Goal: Task Accomplishment & Management: Use online tool/utility

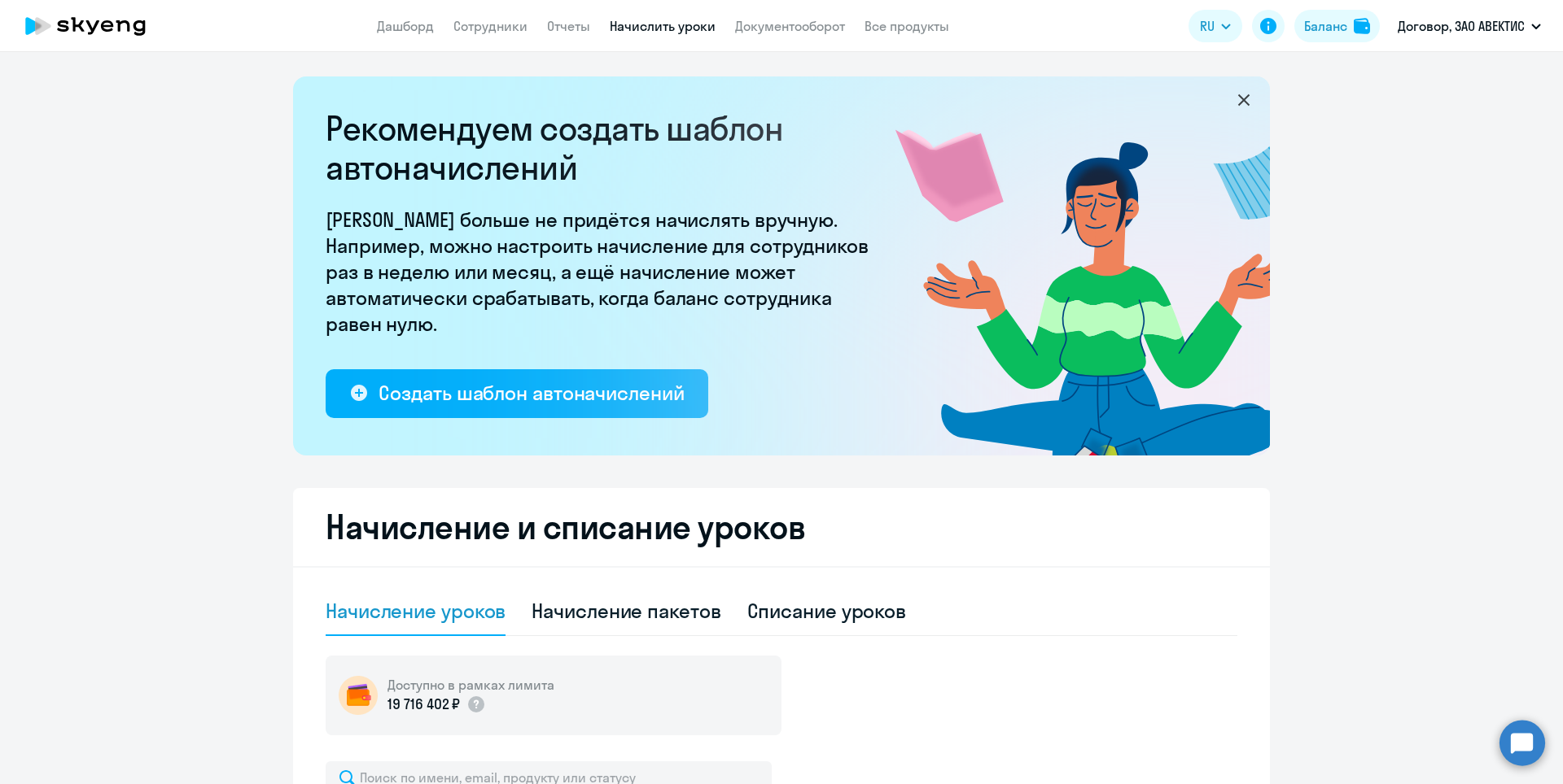
select select "10"
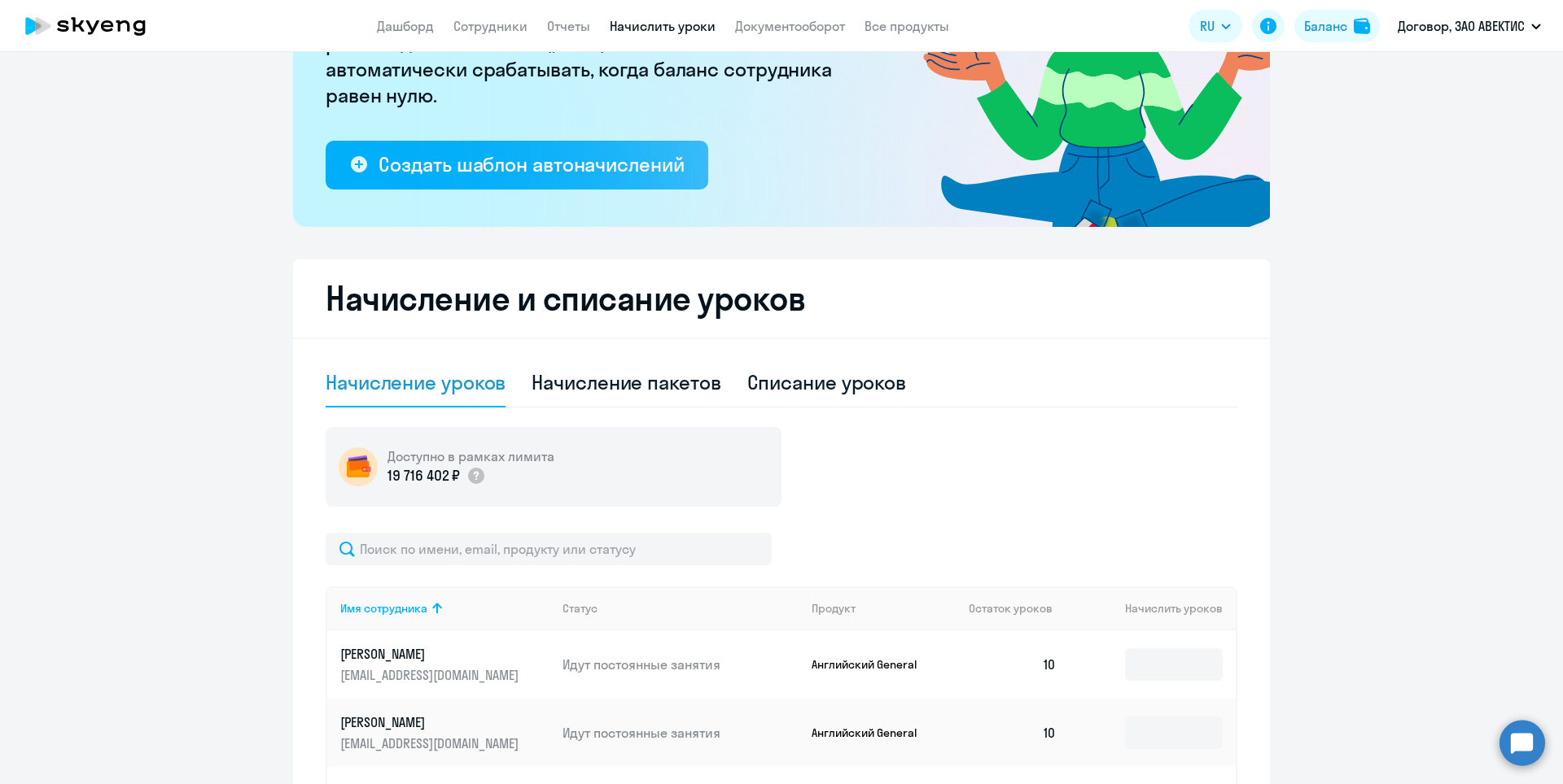
scroll to position [81, 0]
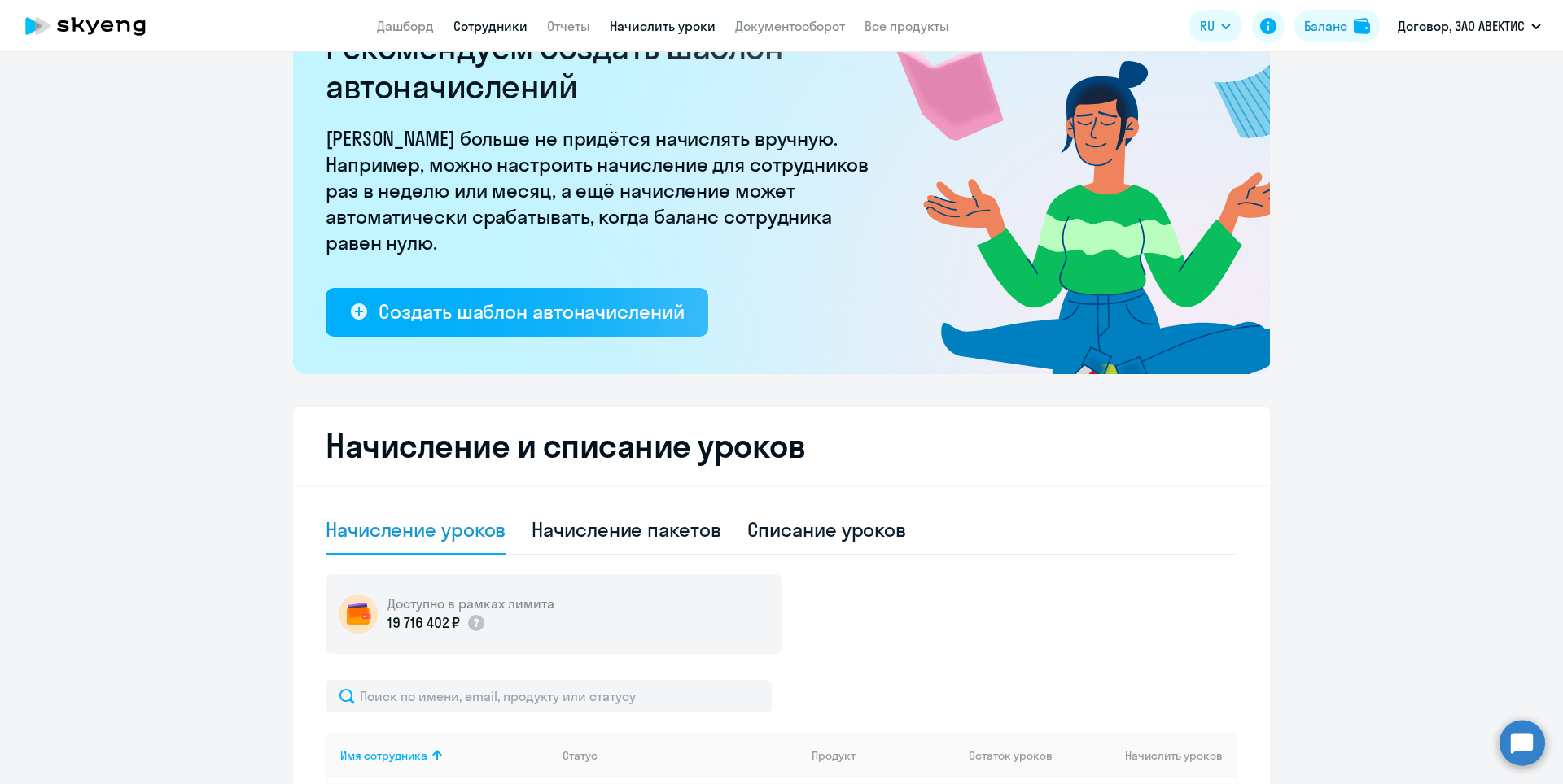
click at [486, 25] on link "Сотрудники" at bounding box center [490, 25] width 74 height 16
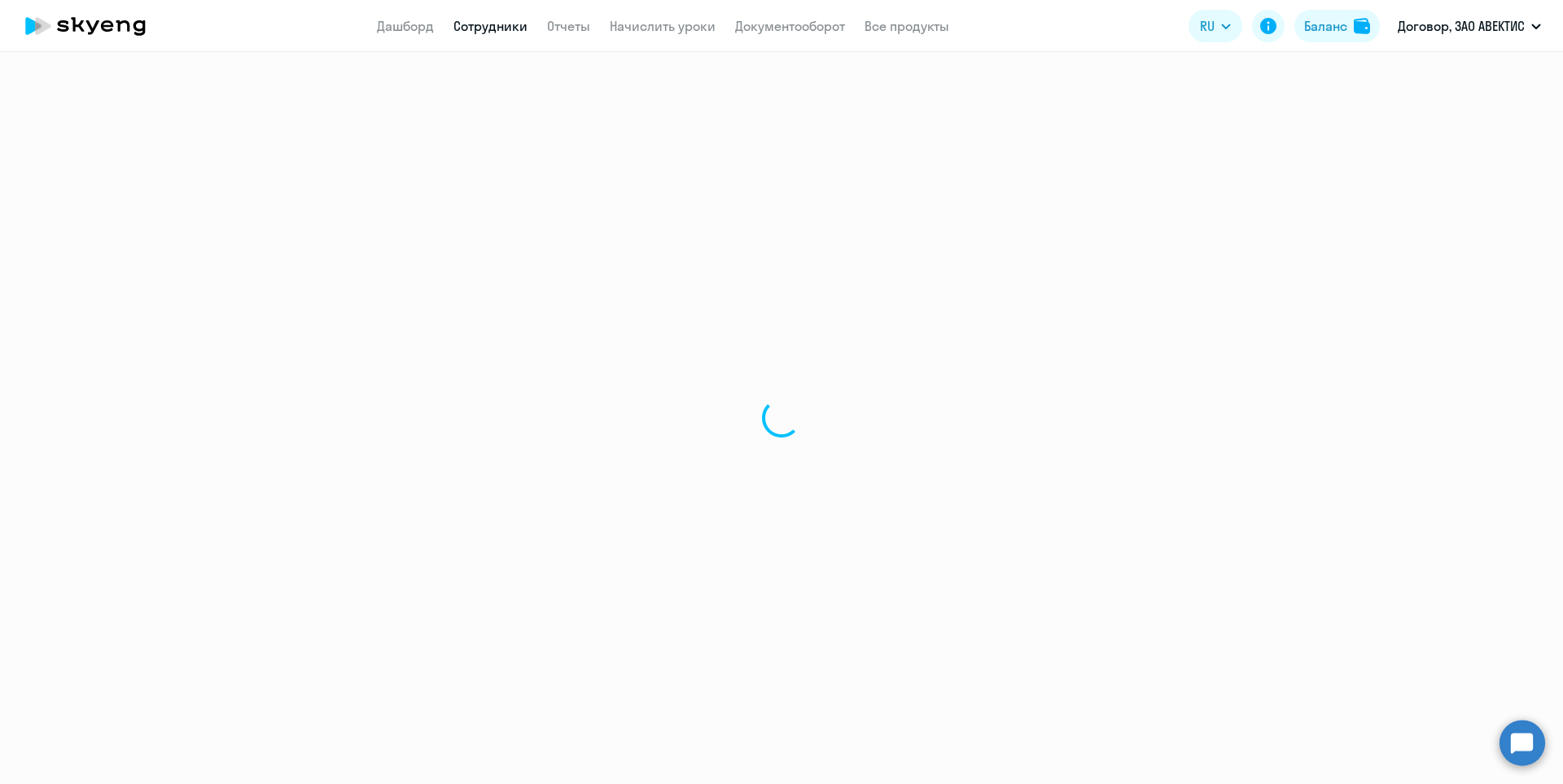
select select "30"
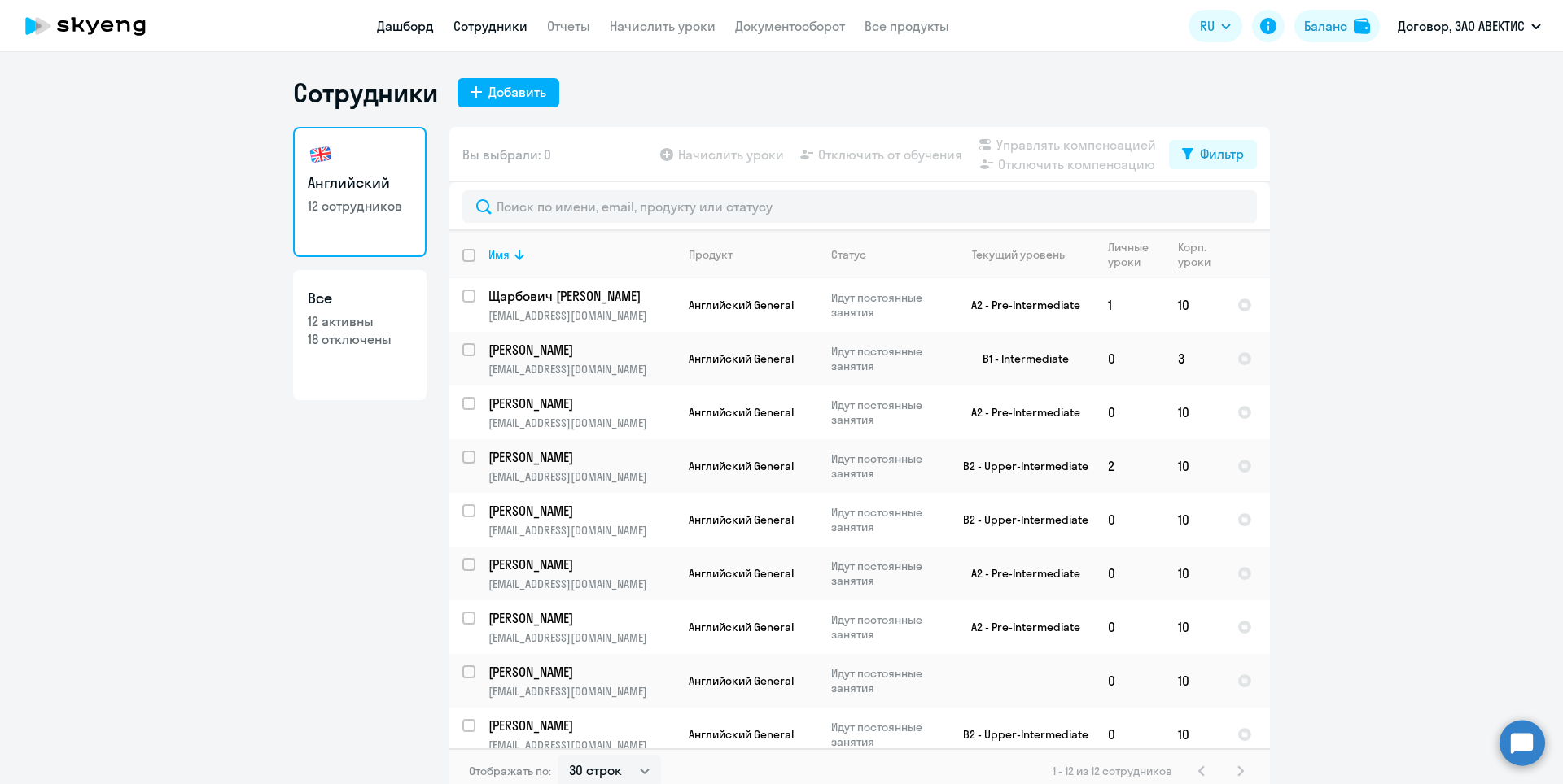
click at [387, 27] on link "Дашборд" at bounding box center [405, 25] width 57 height 16
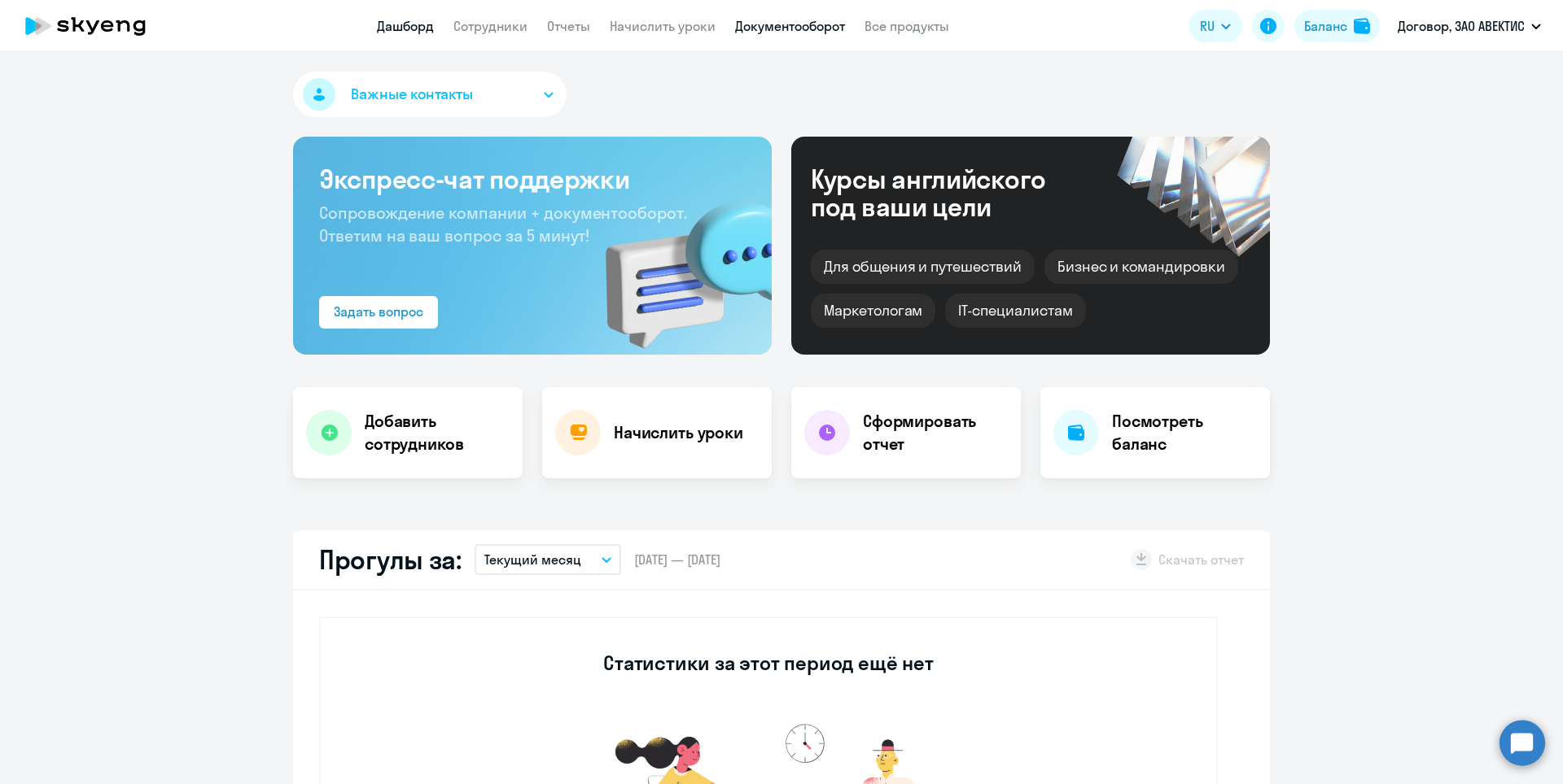
click at [750, 24] on link "Документооборот" at bounding box center [790, 25] width 110 height 16
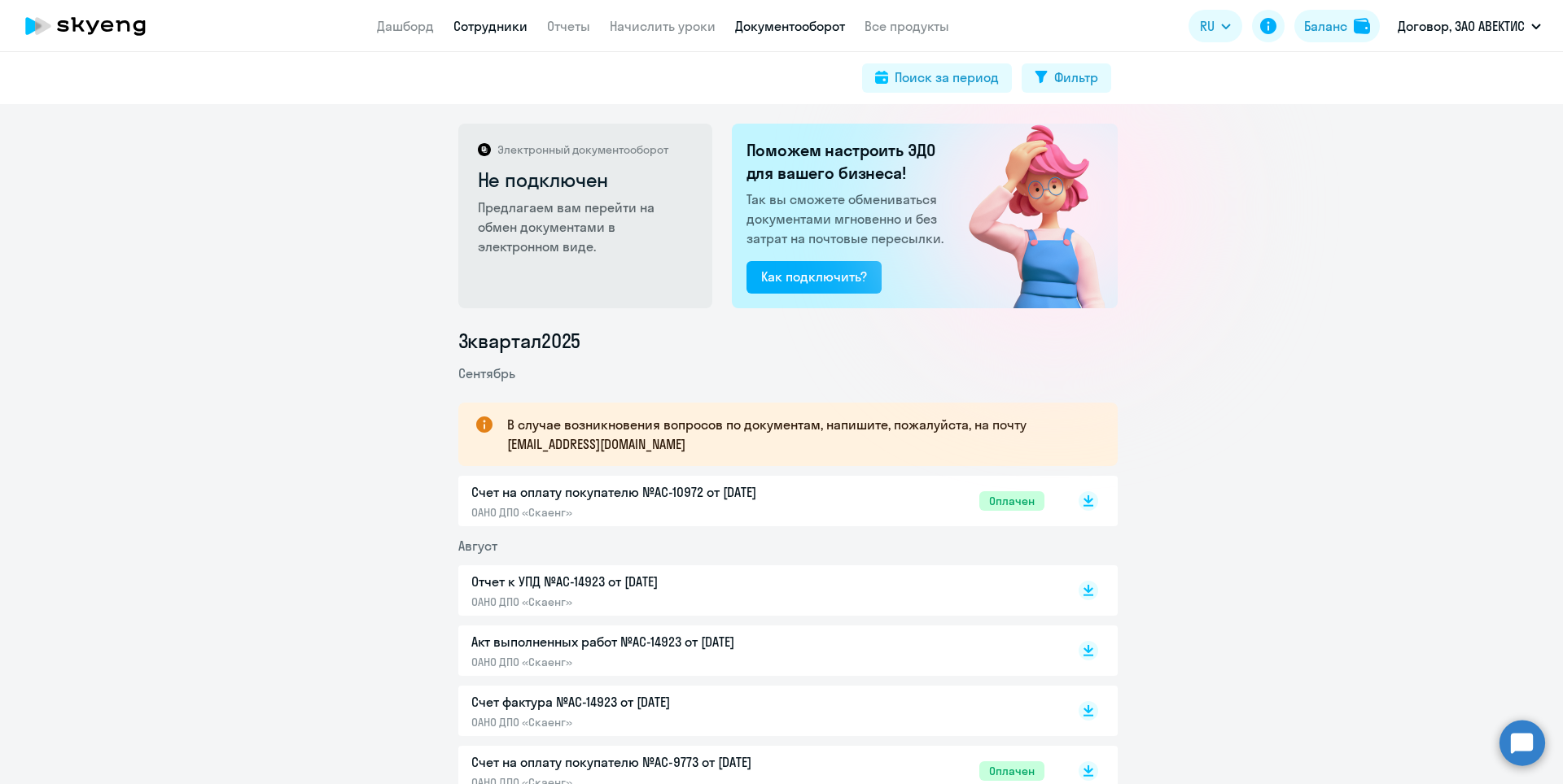
click at [483, 24] on link "Сотрудники" at bounding box center [490, 25] width 74 height 16
select select "30"
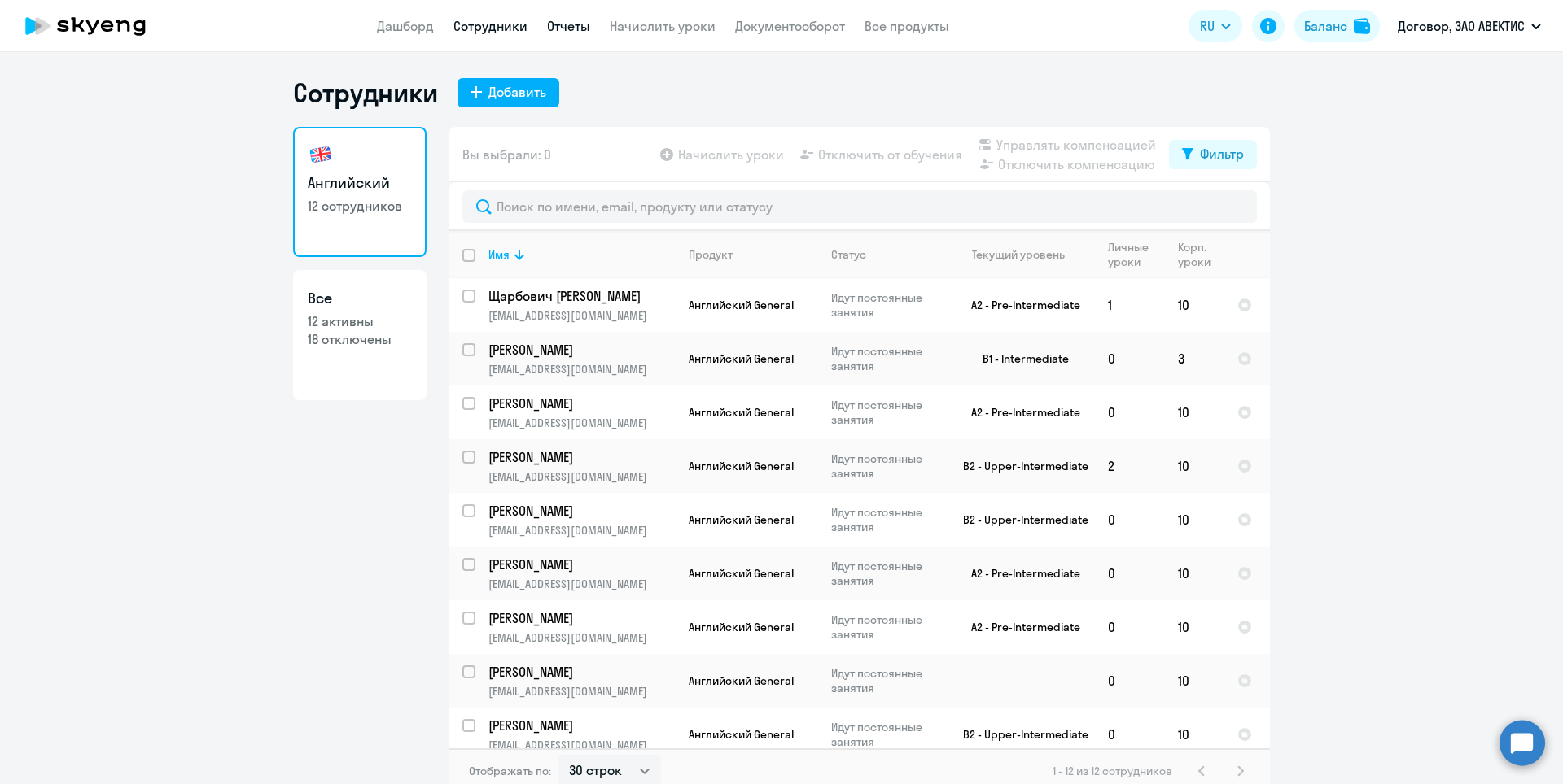
click at [556, 27] on link "Отчеты" at bounding box center [569, 25] width 43 height 16
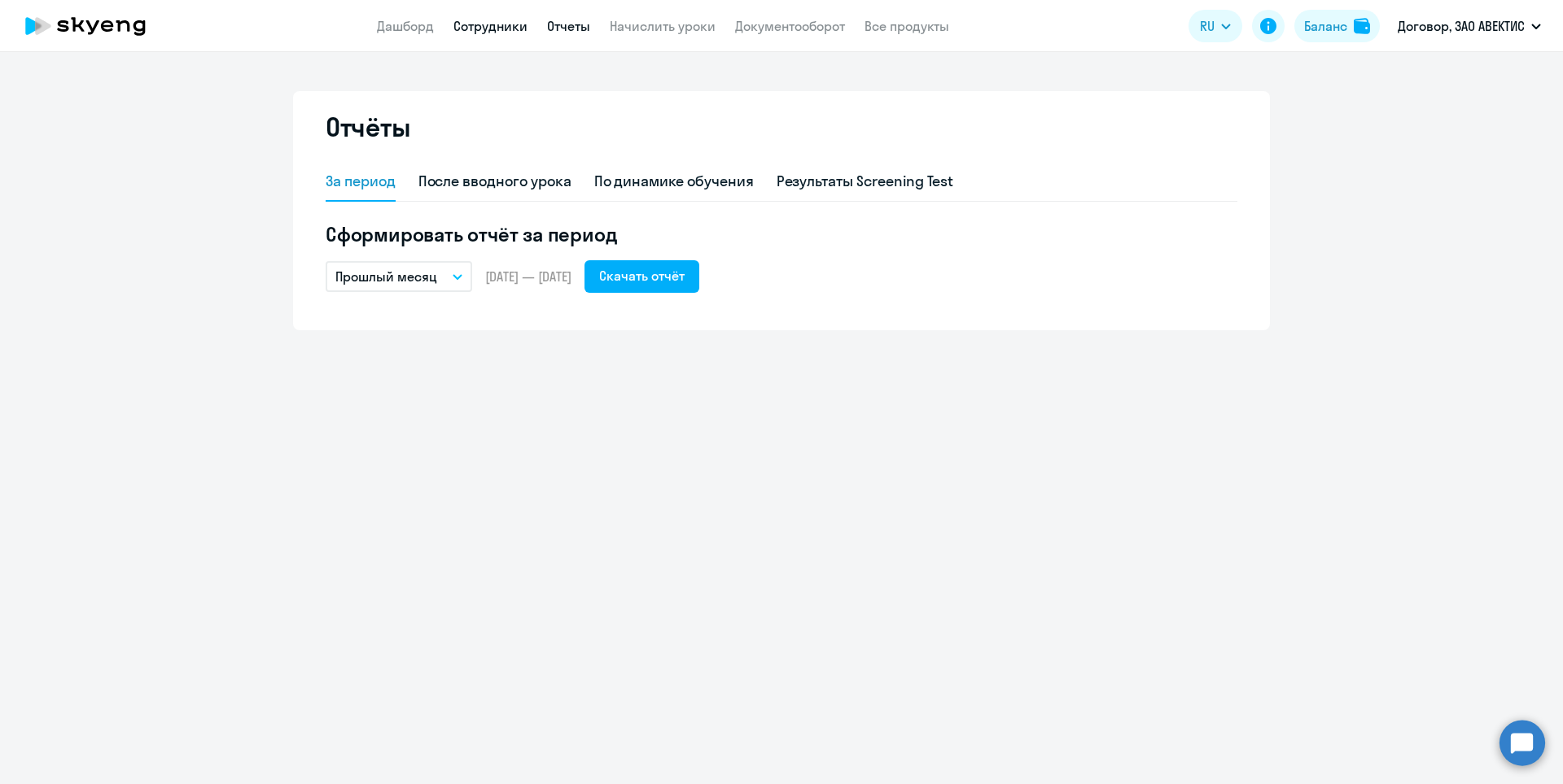
click at [499, 26] on link "Сотрудники" at bounding box center [490, 25] width 74 height 16
select select "30"
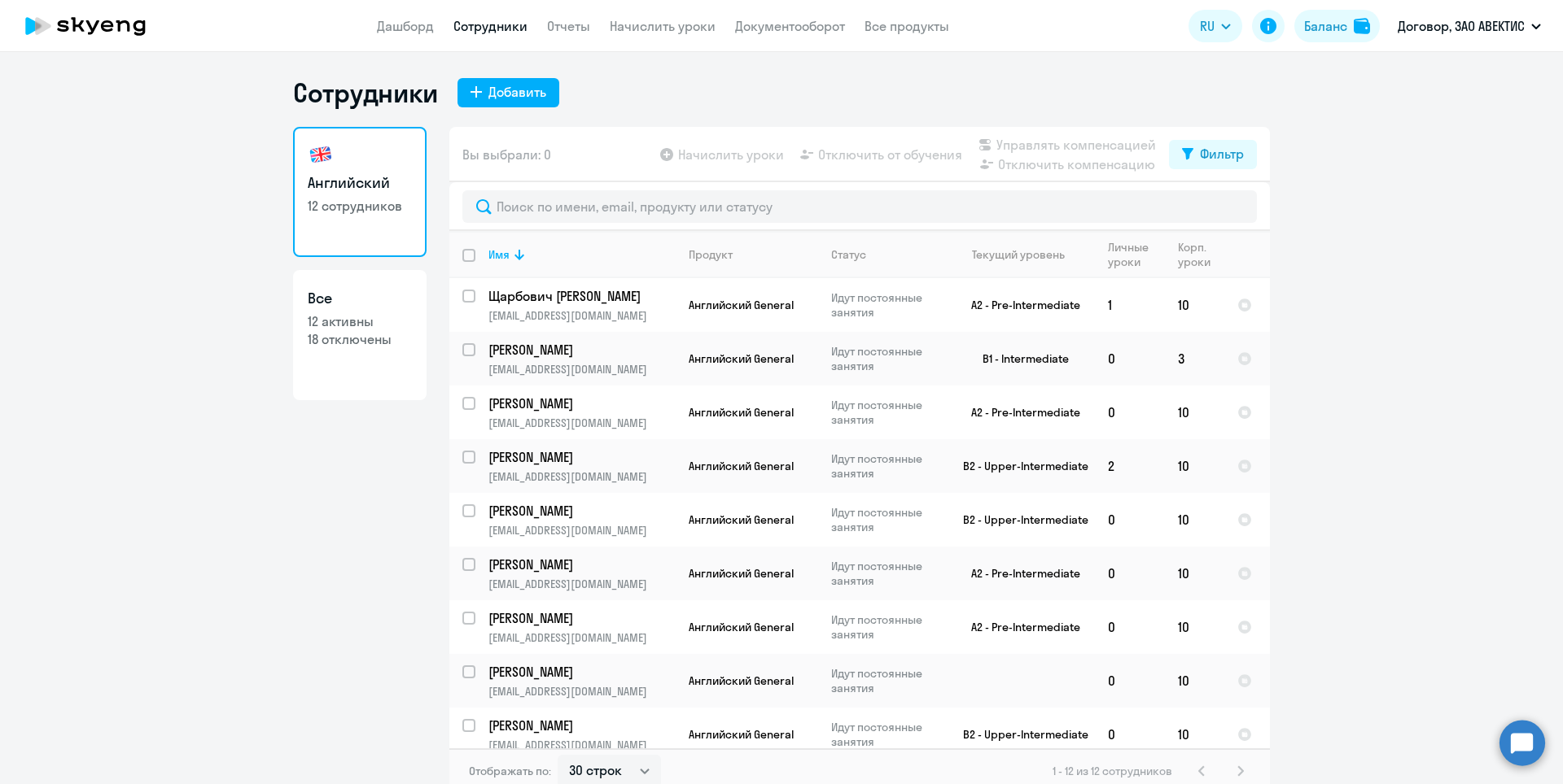
click at [575, 35] on app-menu-item-link "Отчеты" at bounding box center [569, 26] width 43 height 21
click at [559, 29] on link "Отчеты" at bounding box center [569, 25] width 43 height 16
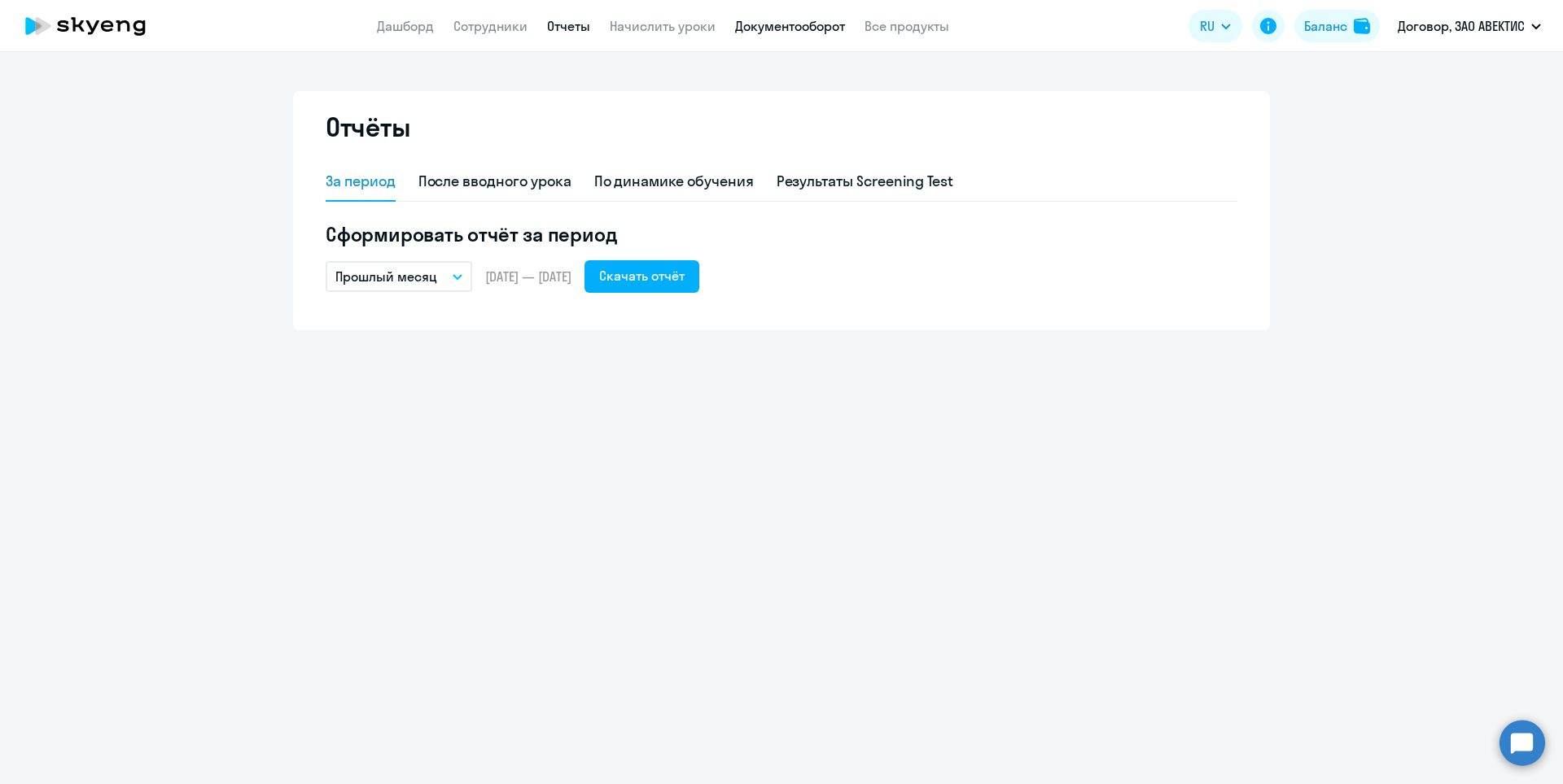
click at [763, 24] on link "Документооборот" at bounding box center [790, 25] width 110 height 16
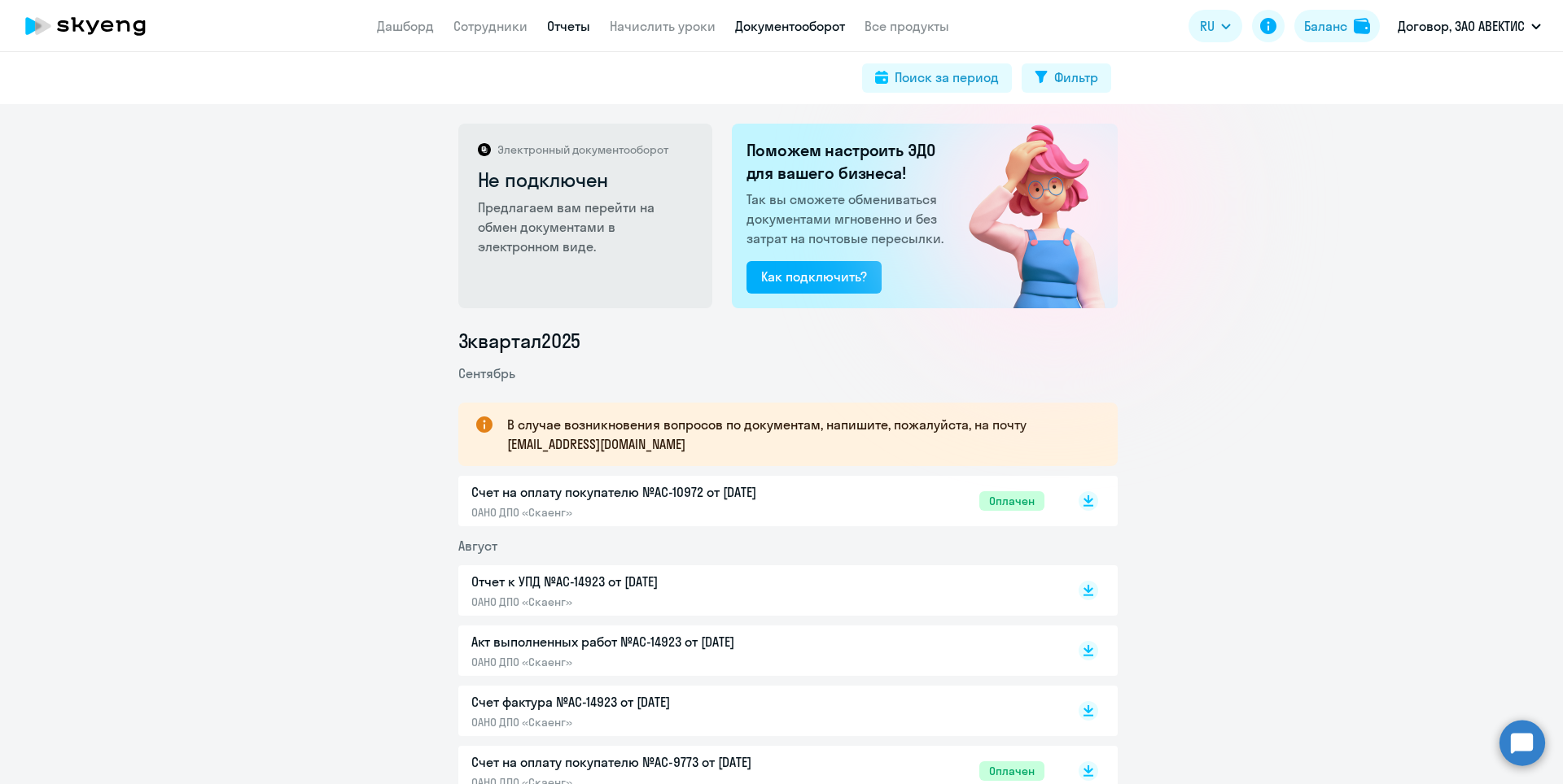
click at [572, 28] on link "Отчеты" at bounding box center [569, 25] width 43 height 16
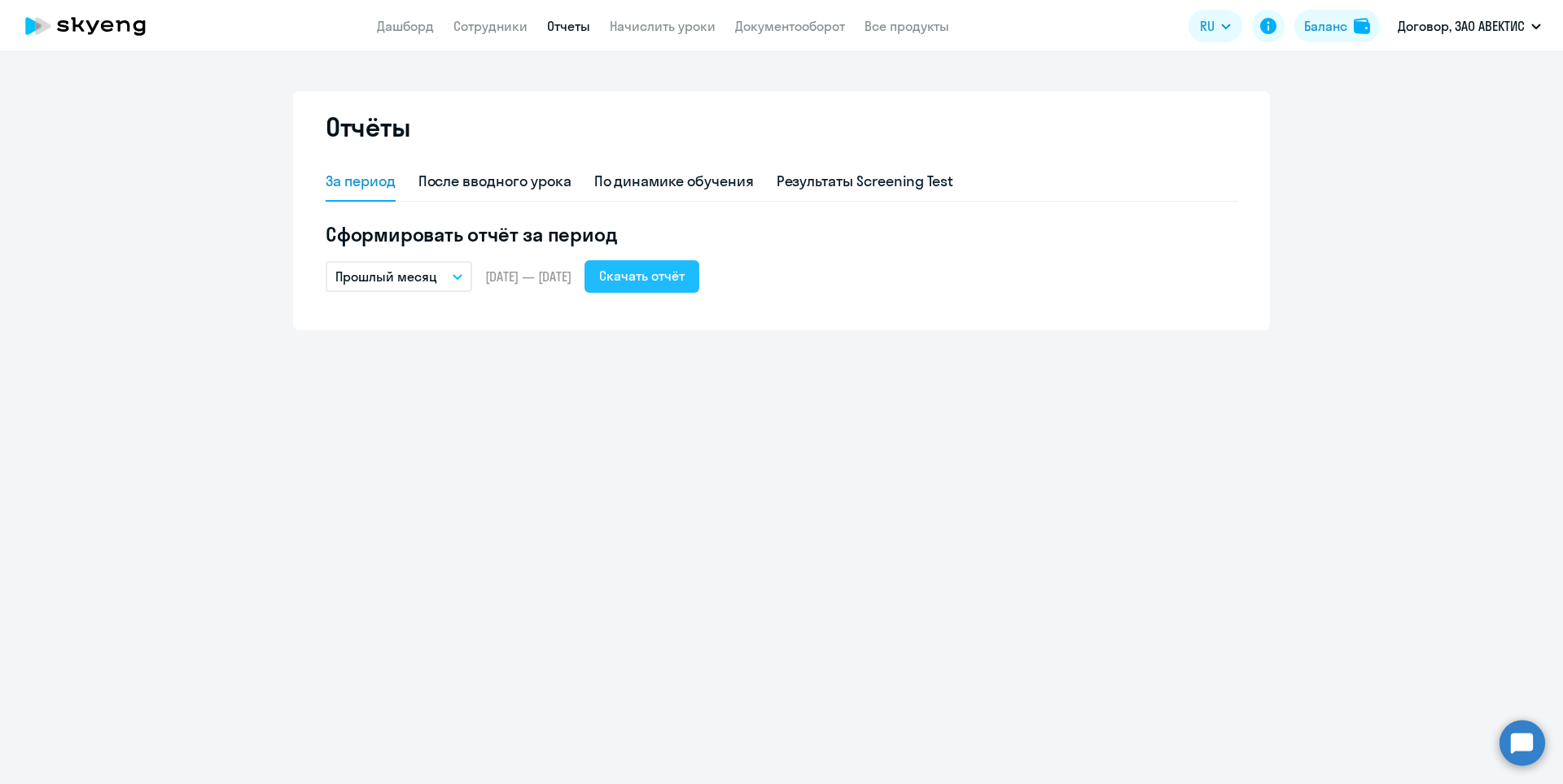
click at [650, 278] on div "Скачать отчёт" at bounding box center [641, 276] width 86 height 20
click at [431, 30] on link "Дашборд" at bounding box center [405, 25] width 57 height 16
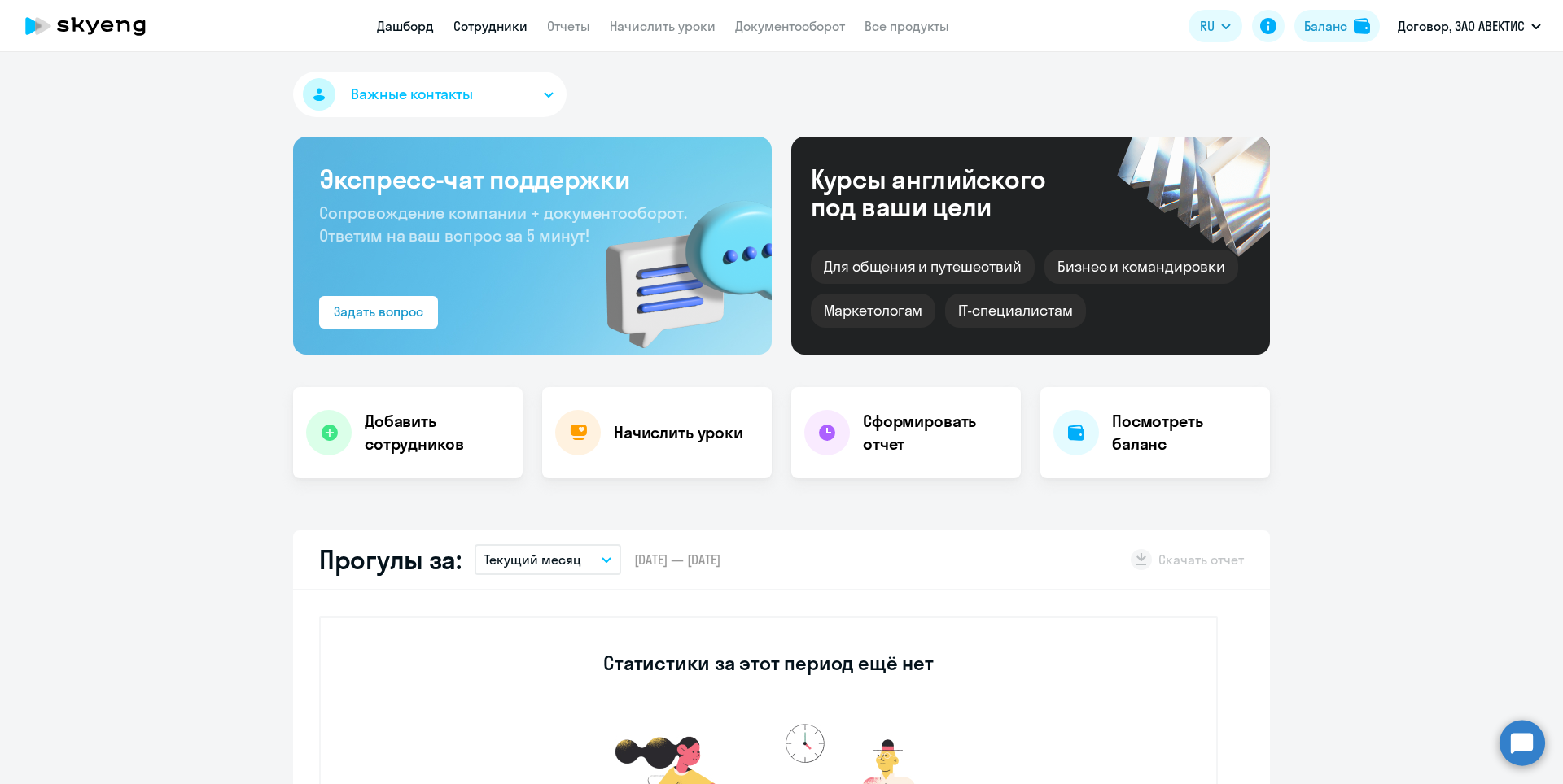
click at [471, 24] on link "Сотрудники" at bounding box center [490, 25] width 74 height 16
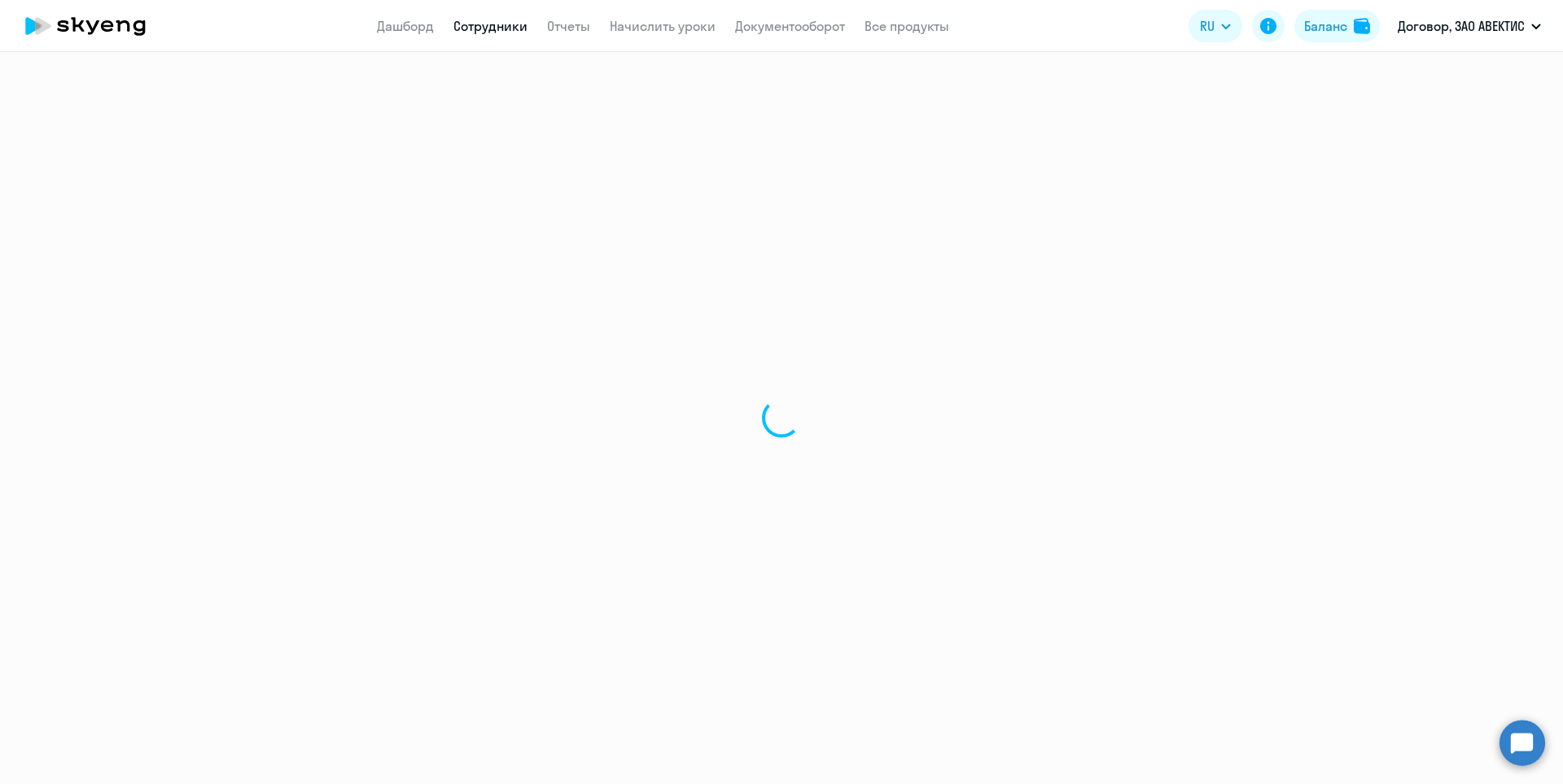
select select "30"
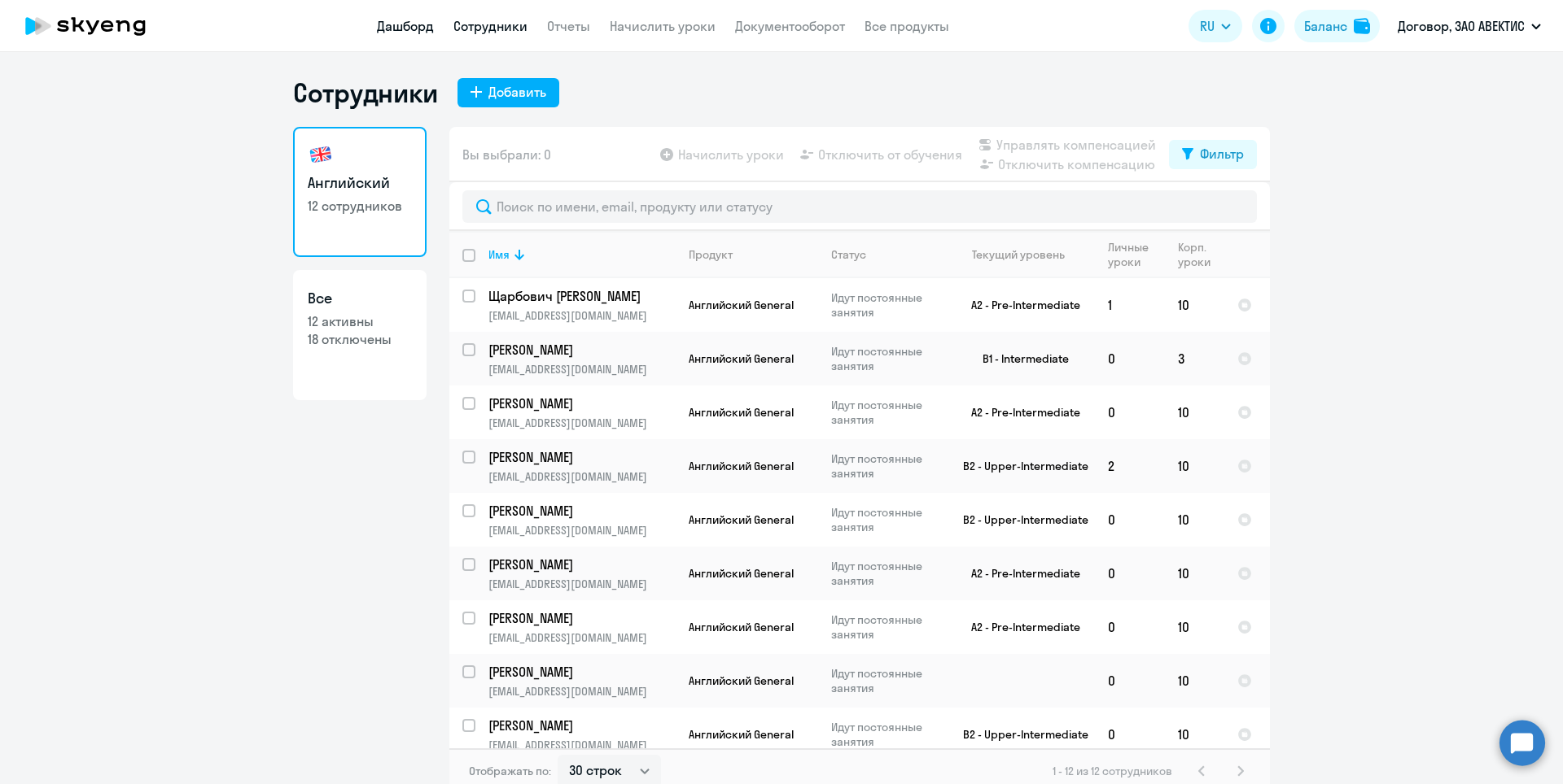
click at [423, 28] on link "Дашборд" at bounding box center [405, 25] width 57 height 16
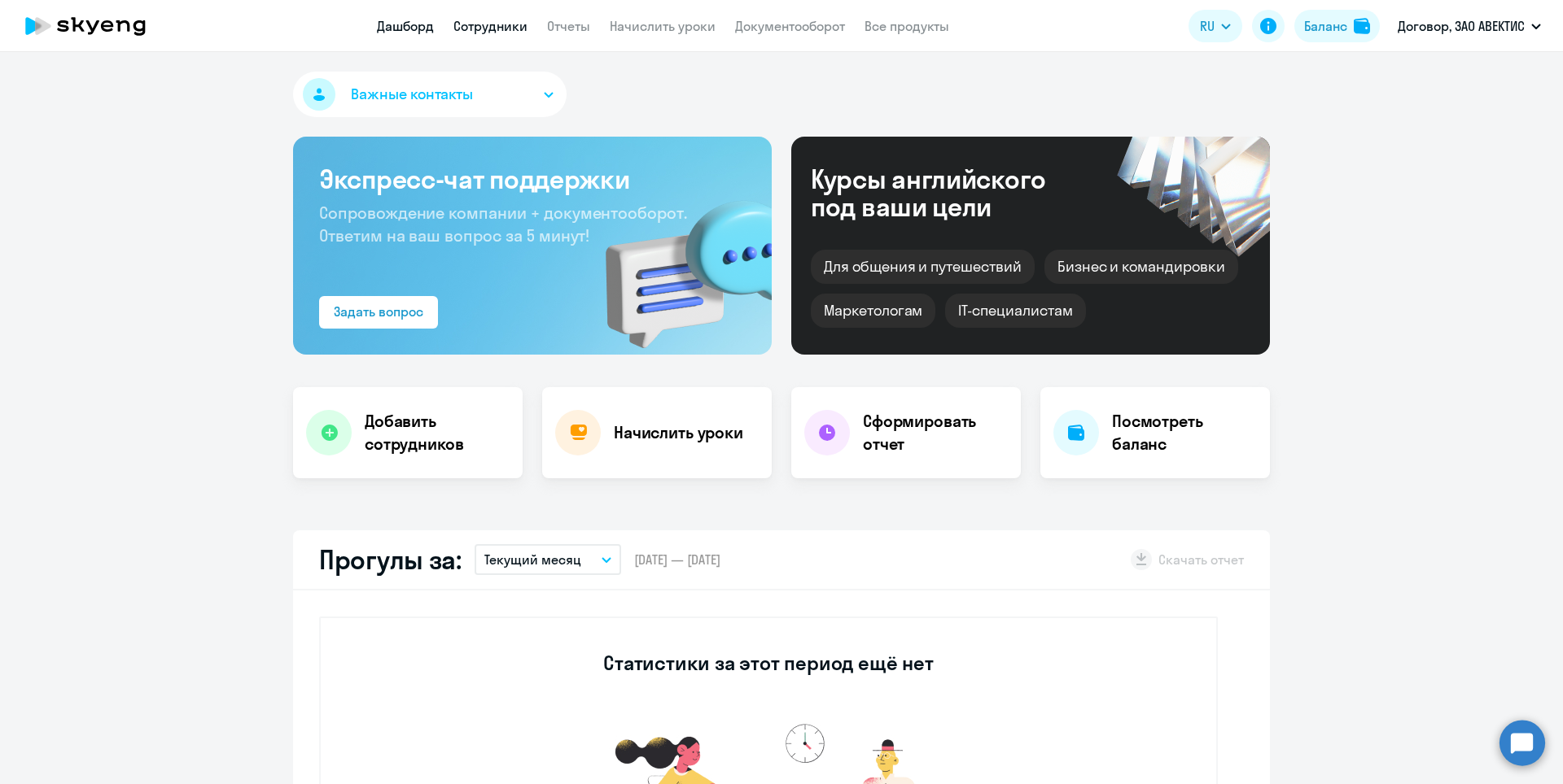
click at [499, 27] on link "Сотрудники" at bounding box center [490, 25] width 74 height 16
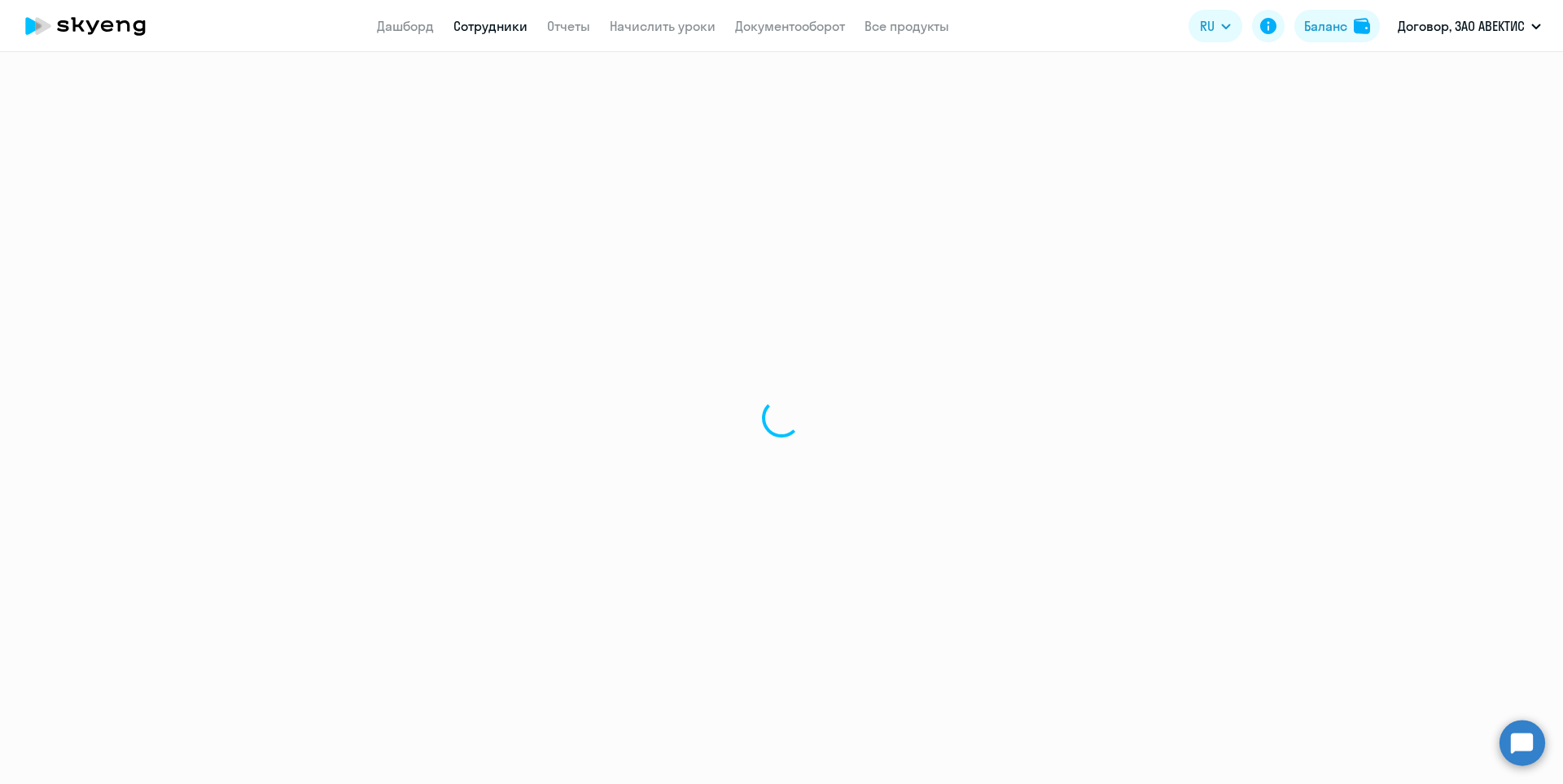
select select "30"
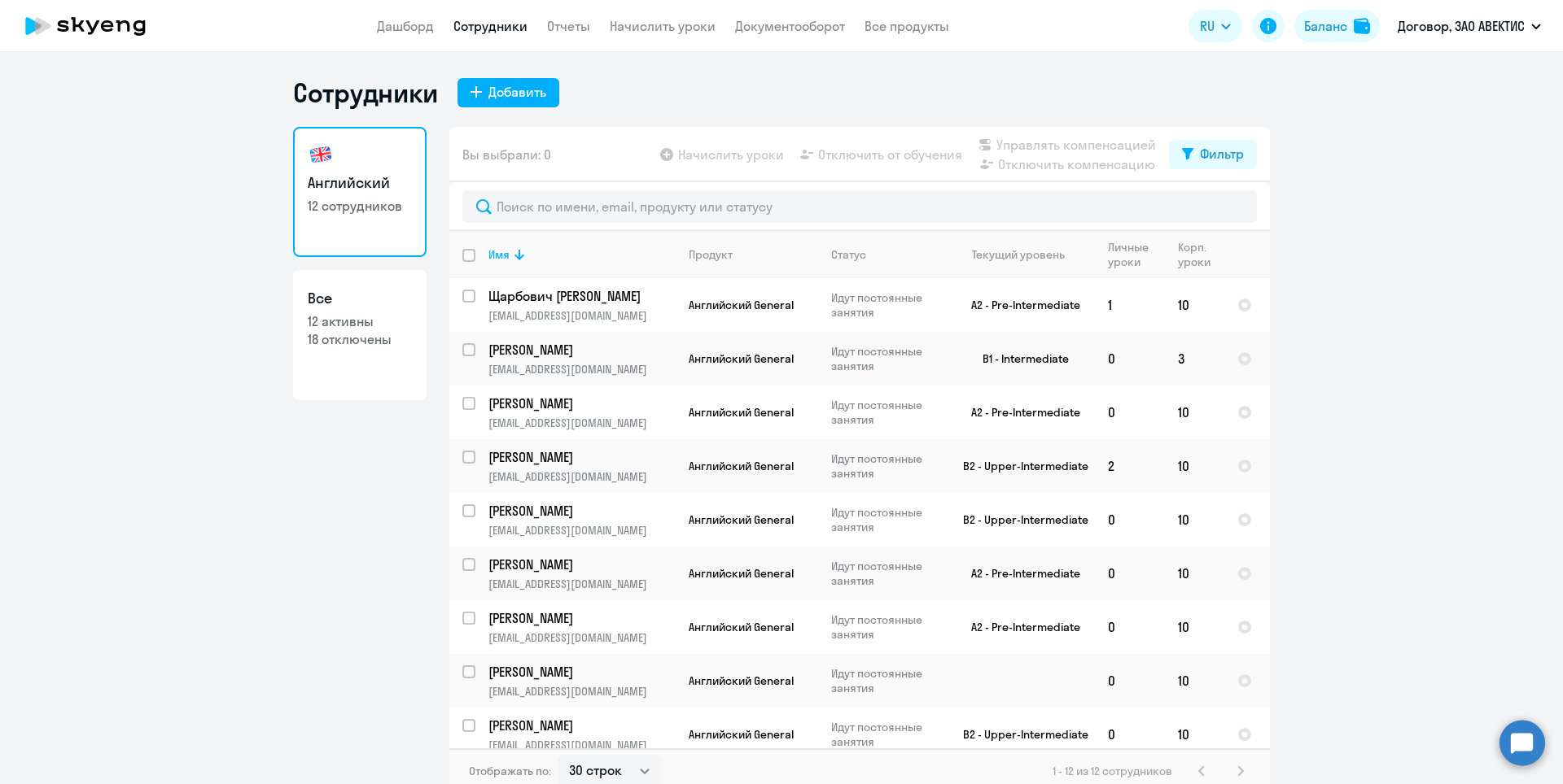
click at [739, 158] on app-table-action-button "Начислить уроки" at bounding box center [720, 154] width 127 height 20
click at [704, 159] on app-table-action-button "Начислить уроки" at bounding box center [720, 154] width 127 height 20
click at [637, 31] on link "Начислить уроки" at bounding box center [662, 25] width 105 height 16
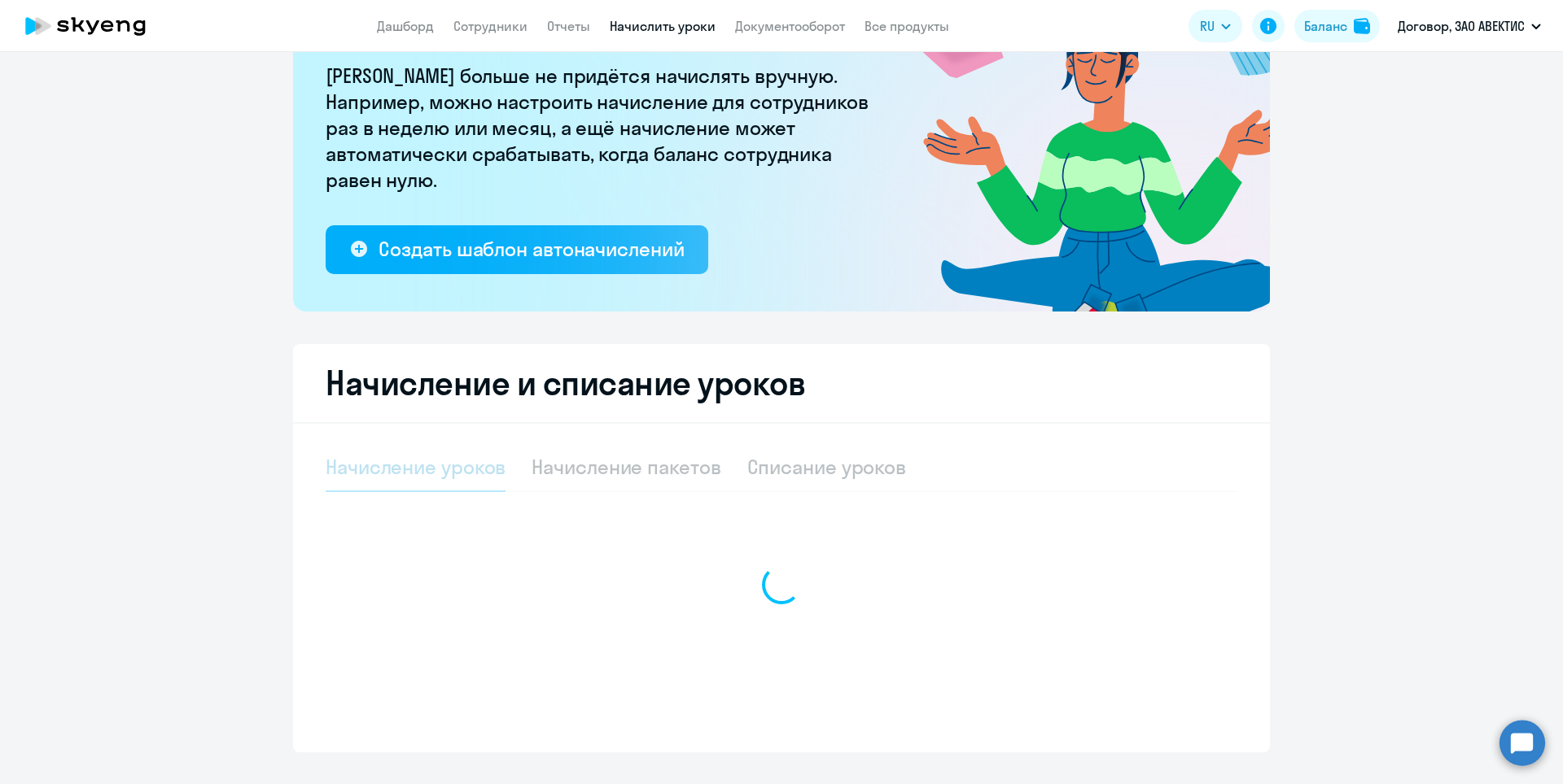
select select "10"
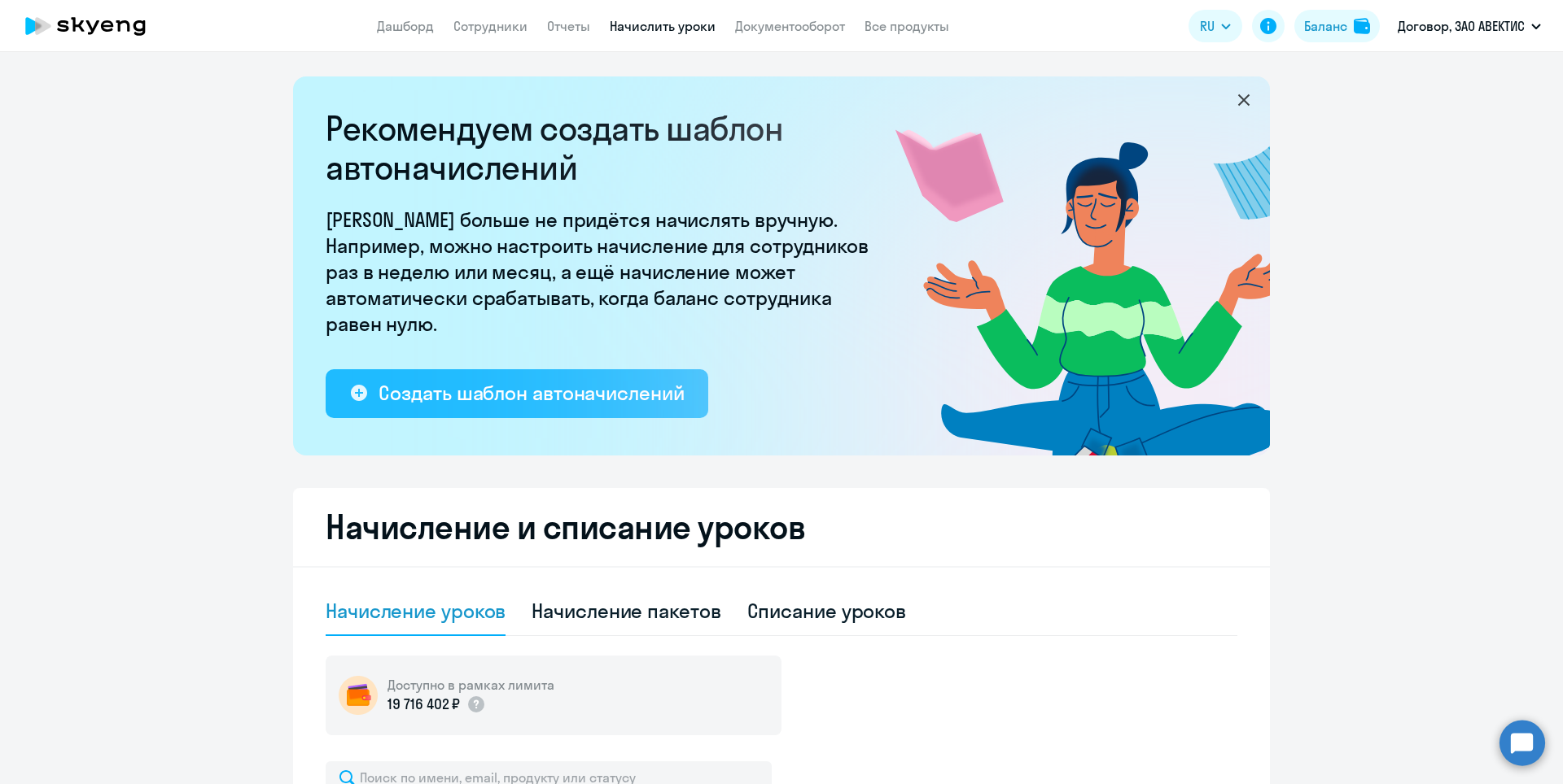
click at [620, 402] on div "Создать шаблон автоначислений" at bounding box center [531, 393] width 305 height 26
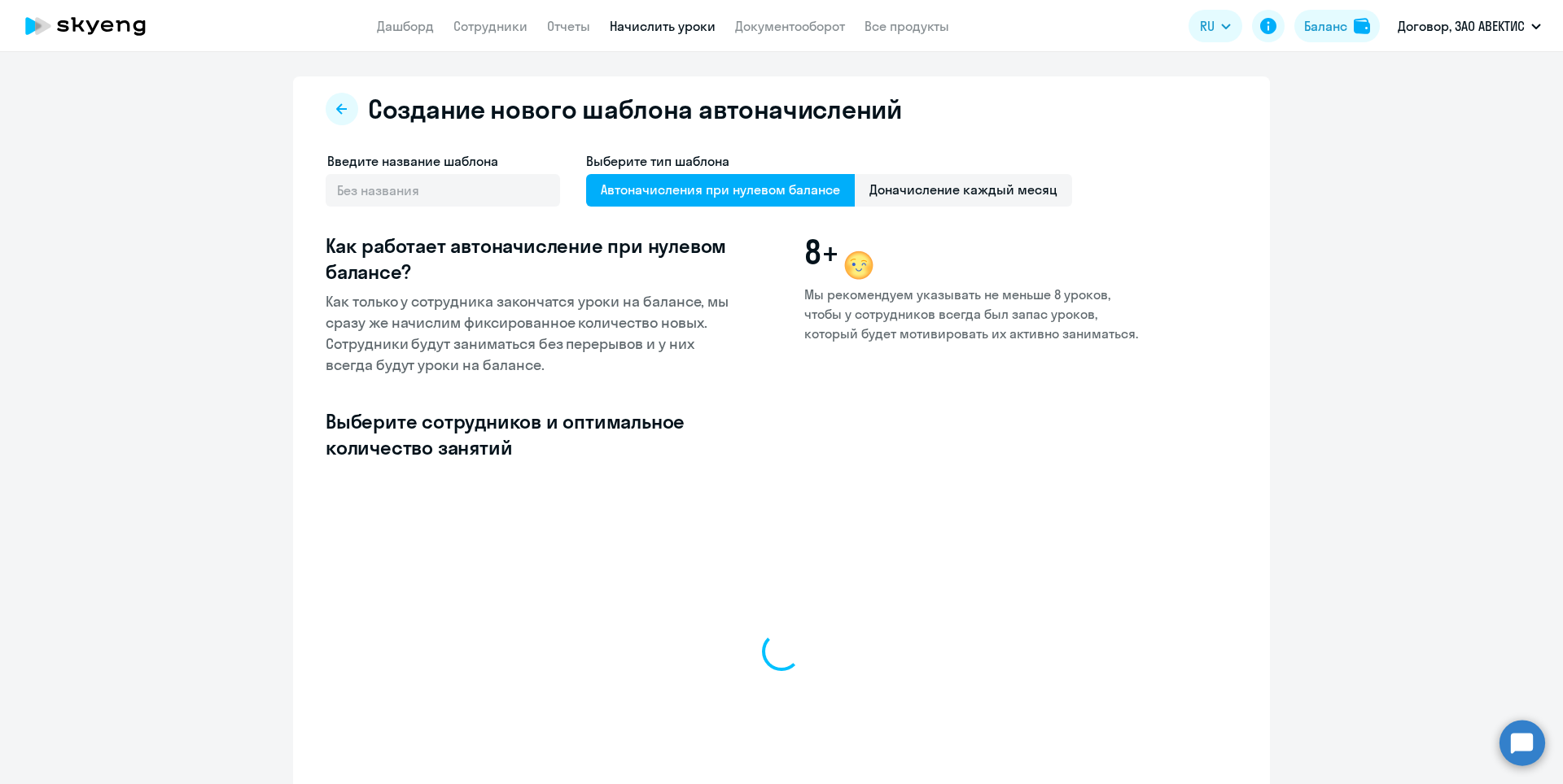
select select "10"
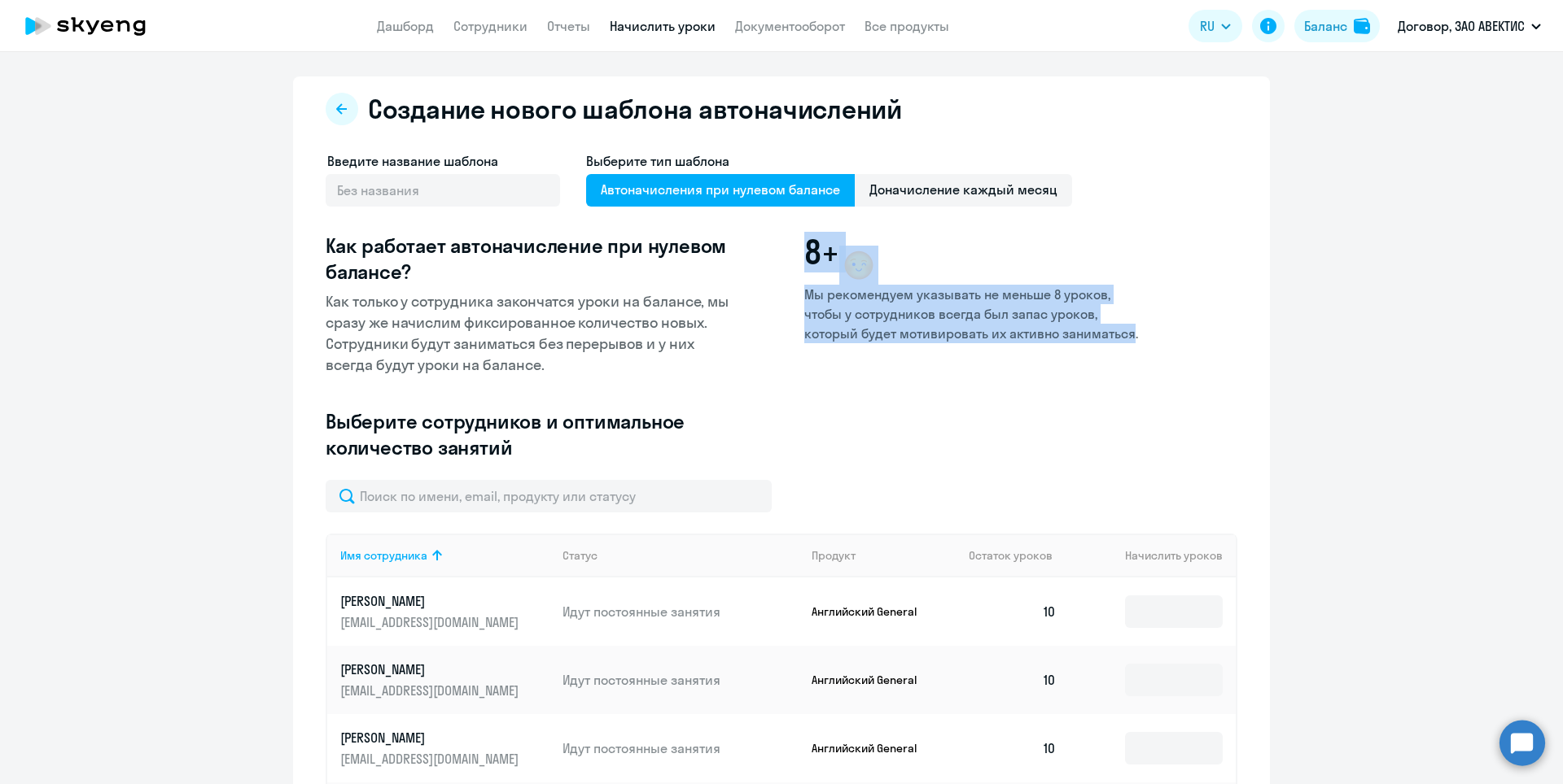
drag, startPoint x: 564, startPoint y: 360, endPoint x: 1112, endPoint y: 360, distance: 548.0
click at [1113, 360] on div "Как работает автоначисление при нулевом балансе? Как только у сотрудника законч…" at bounding box center [733, 304] width 814 height 143
click at [1061, 418] on div "Введите название шаблона Выберите тип шаблона Автоначисления при нулевом баланс…" at bounding box center [733, 315] width 814 height 328
